Goal: Use online tool/utility: Utilize a website feature to perform a specific function

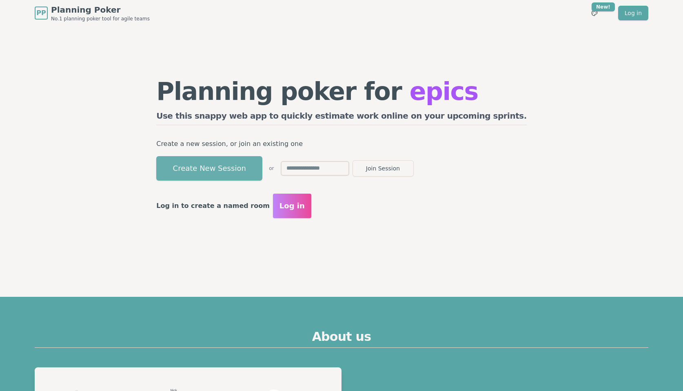
click at [245, 173] on button "Create New Session" at bounding box center [209, 168] width 106 height 24
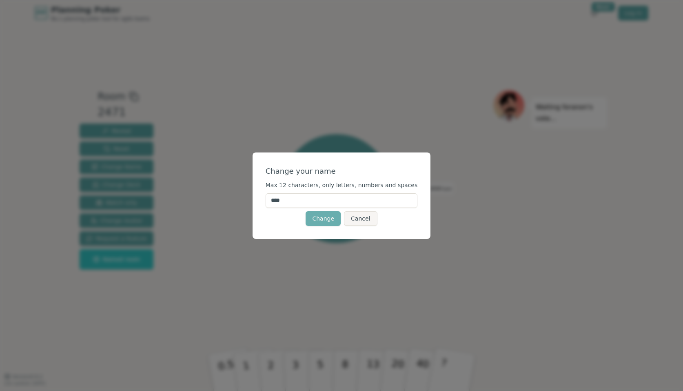
click at [320, 219] on button "Change" at bounding box center [323, 218] width 35 height 15
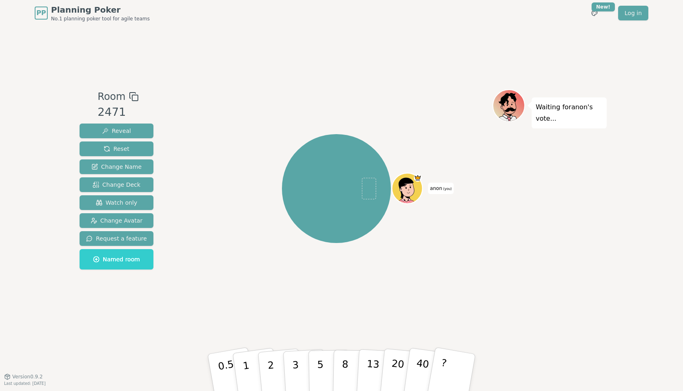
click at [131, 94] on icon at bounding box center [134, 97] width 10 height 10
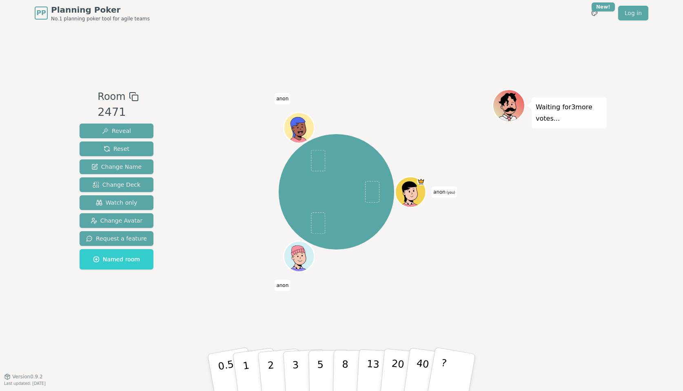
click at [443, 191] on span "anon (you)" at bounding box center [444, 191] width 26 height 11
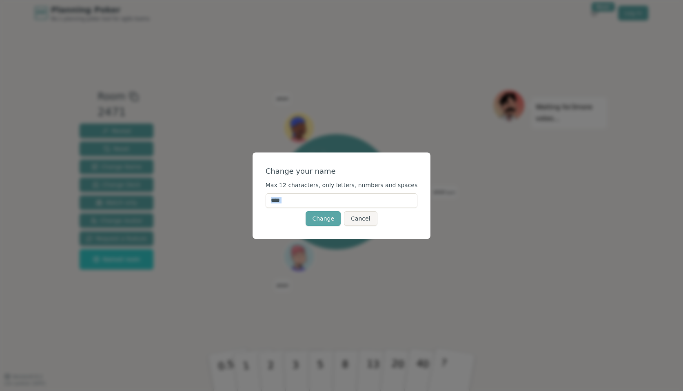
click at [443, 191] on div "Change your name Max 12 characters, only letters, numbers and spaces **** Chang…" at bounding box center [341, 195] width 683 height 391
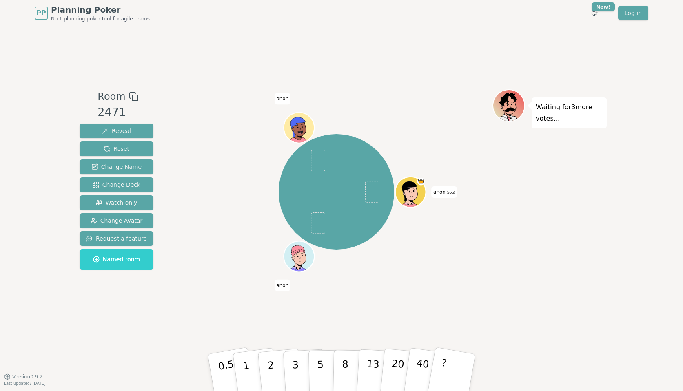
click at [443, 191] on span "anon (you)" at bounding box center [444, 191] width 26 height 11
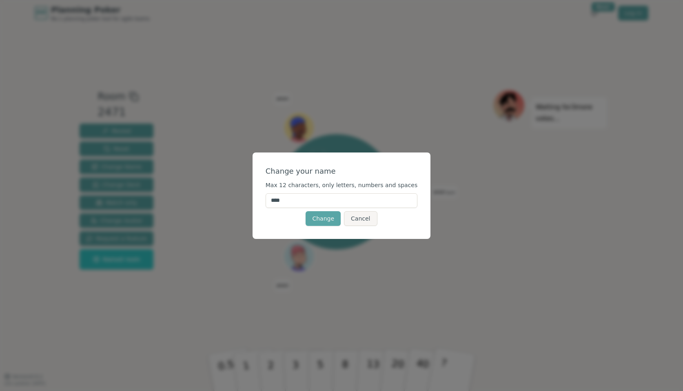
drag, startPoint x: 305, startPoint y: 204, endPoint x: 260, endPoint y: 203, distance: 44.5
click at [260, 203] on div "Change your name Max 12 characters, only letters, numbers and spaces **** Chang…" at bounding box center [342, 196] width 178 height 87
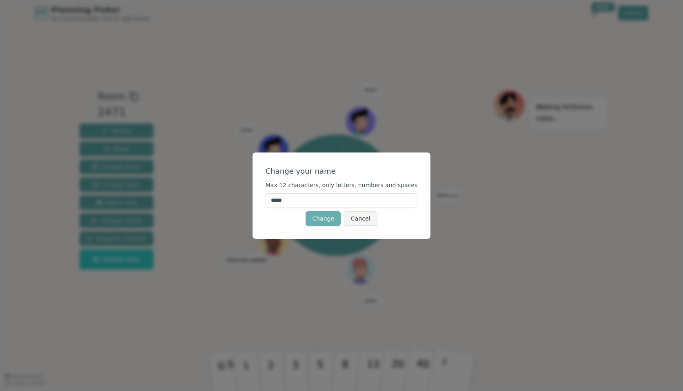
type input "*****"
click at [319, 217] on button "Change" at bounding box center [323, 218] width 35 height 15
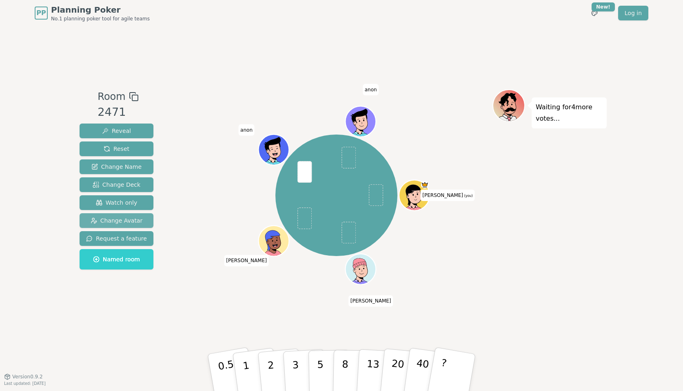
click at [114, 219] on span "Change Avatar" at bounding box center [117, 221] width 52 height 8
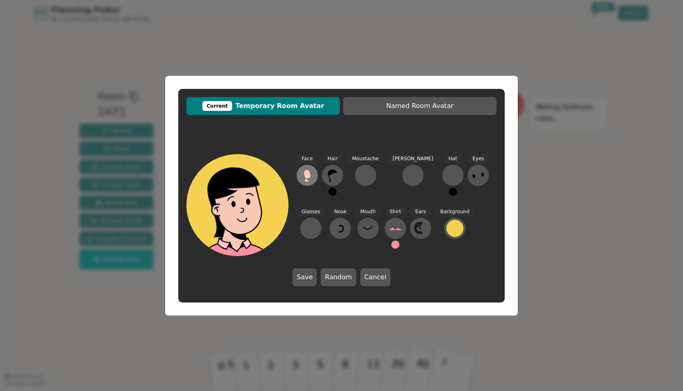
click at [304, 177] on icon at bounding box center [307, 175] width 13 height 13
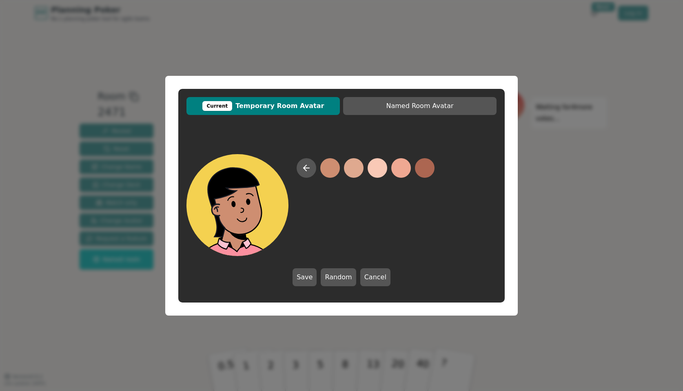
click at [332, 168] on button at bounding box center [330, 168] width 20 height 20
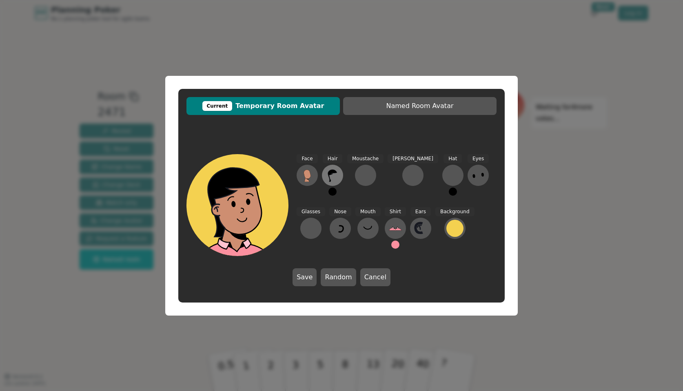
click at [332, 176] on icon at bounding box center [332, 175] width 13 height 13
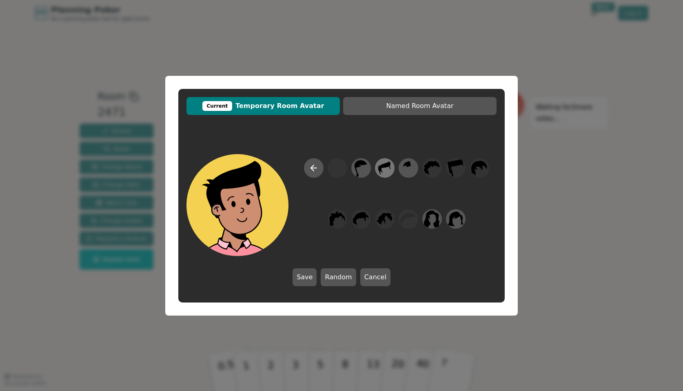
click at [383, 167] on icon at bounding box center [385, 168] width 12 height 13
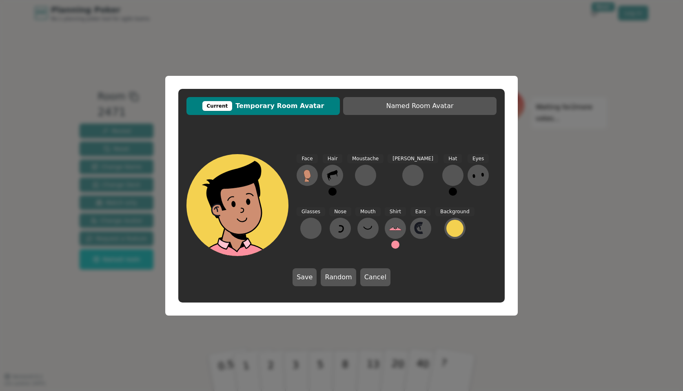
click at [559, 185] on div "Current Temporary Room Avatar Named Room Avatar Face Hair Moustache [PERSON_NAM…" at bounding box center [341, 195] width 683 height 391
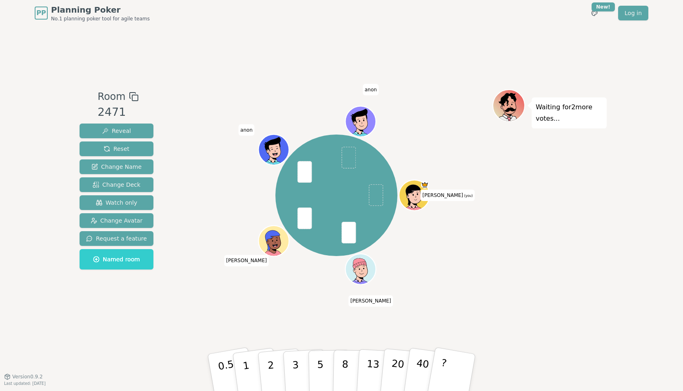
click at [420, 194] on icon at bounding box center [415, 194] width 30 height 3
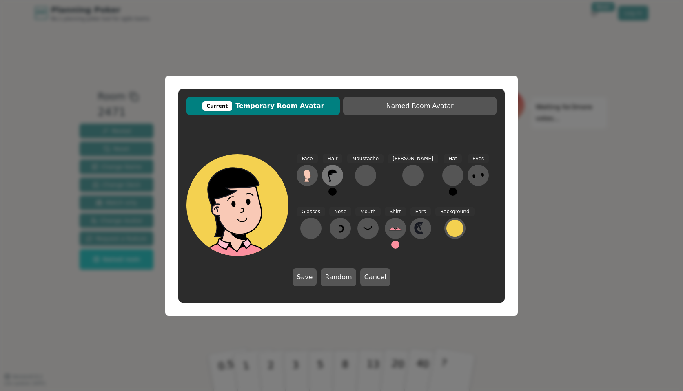
click at [331, 176] on icon at bounding box center [332, 175] width 13 height 13
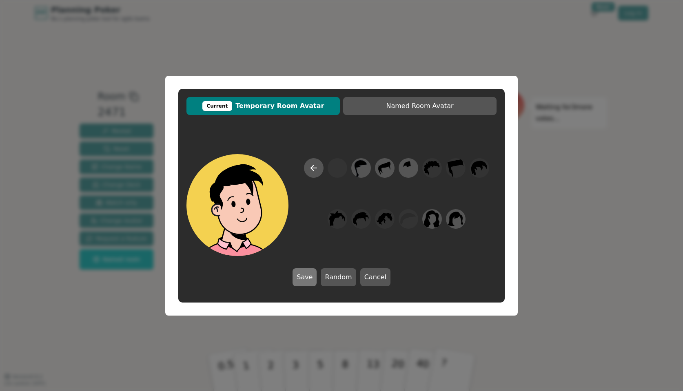
click at [312, 281] on button "Save" at bounding box center [305, 277] width 24 height 18
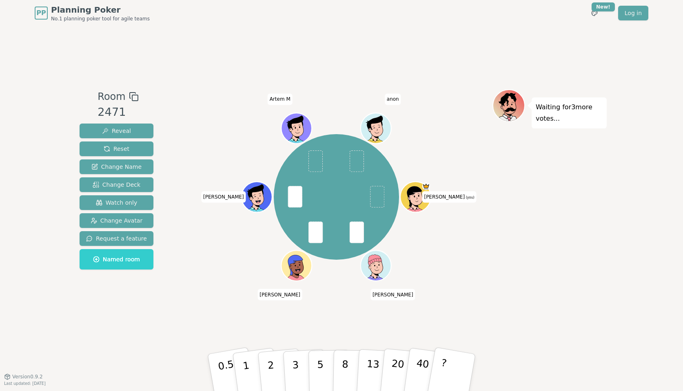
click at [476, 253] on div "[PERSON_NAME] (you) [PERSON_NAME] [PERSON_NAME] L Artem M anon" at bounding box center [336, 197] width 312 height 186
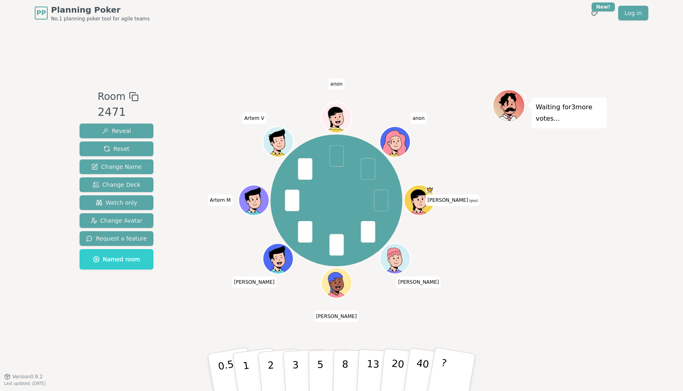
click at [336, 200] on div "[PERSON_NAME] (you) [PERSON_NAME] [PERSON_NAME] L Artem M Artem V [PERSON_NAME]" at bounding box center [337, 201] width 132 height 132
click at [366, 234] on span at bounding box center [368, 232] width 14 height 22
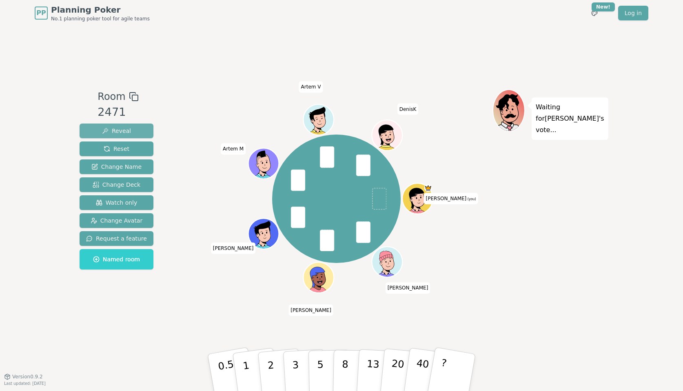
click at [121, 131] on span "Reveal" at bounding box center [116, 131] width 29 height 8
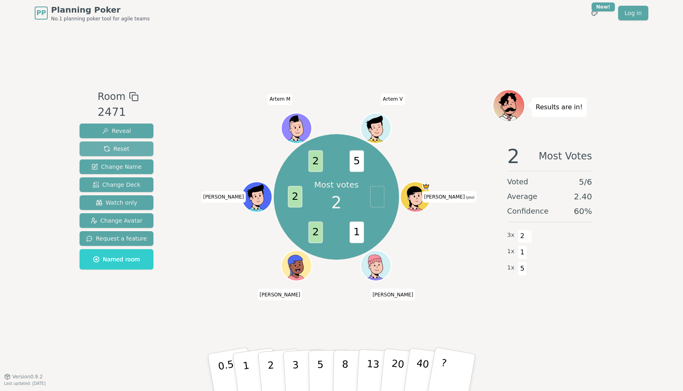
click at [128, 147] on button "Reset" at bounding box center [117, 149] width 74 height 15
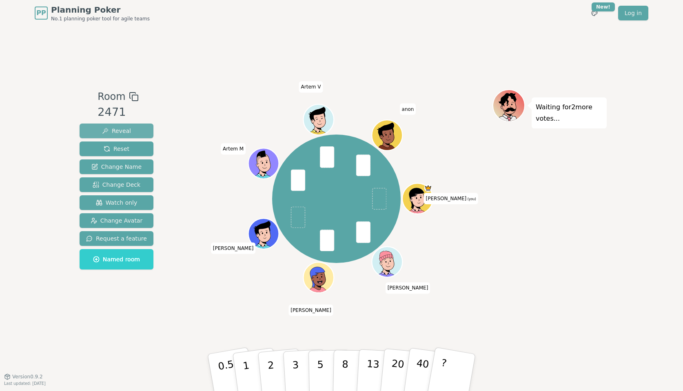
click at [113, 129] on span "Reveal" at bounding box center [116, 131] width 29 height 8
